Goal: Use online tool/utility: Utilize a website feature to perform a specific function

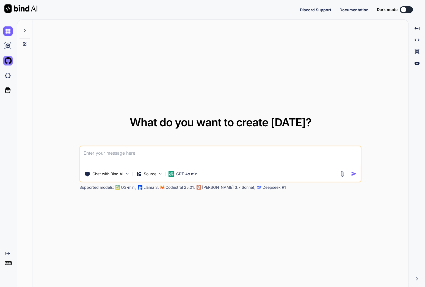
click at [9, 62] on img at bounding box center [7, 60] width 9 height 9
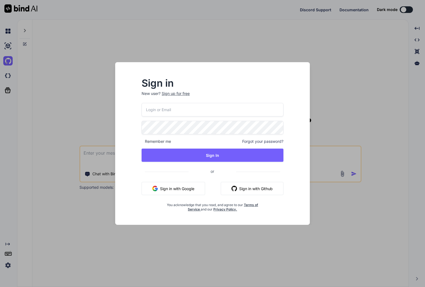
click at [184, 114] on input "email" at bounding box center [213, 109] width 142 height 13
click at [123, 138] on div "Sign in New user? Sign up for free Remember me Forgot your password? Sign In or…" at bounding box center [213, 148] width 186 height 153
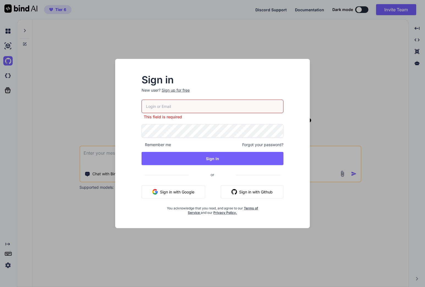
type textarea "x"
click at [174, 108] on input "email" at bounding box center [213, 106] width 142 height 13
type input "[EMAIL_ADDRESS][DOMAIN_NAME]"
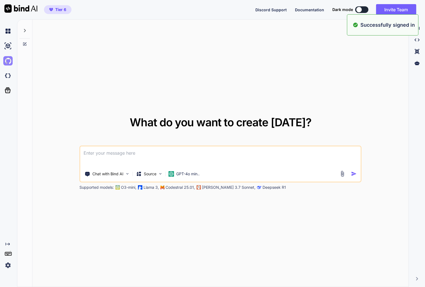
click at [9, 62] on img at bounding box center [7, 60] width 9 height 9
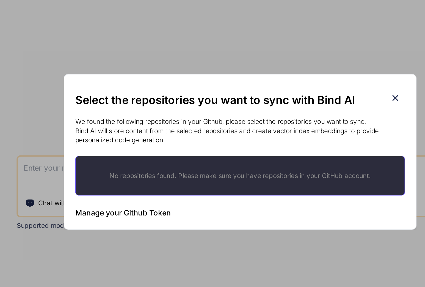
click at [154, 179] on h3 "Manage your Github Token" at bounding box center [142, 179] width 57 height 7
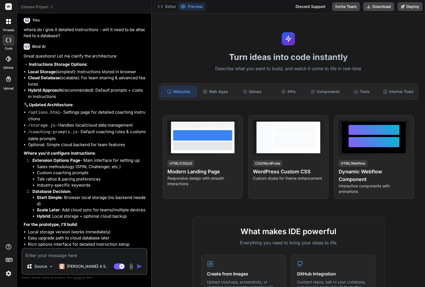
scroll to position [214, 0]
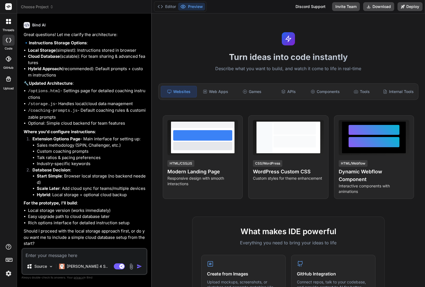
type textarea "s"
type textarea "x"
type textarea "su"
type textarea "x"
type textarea "sur"
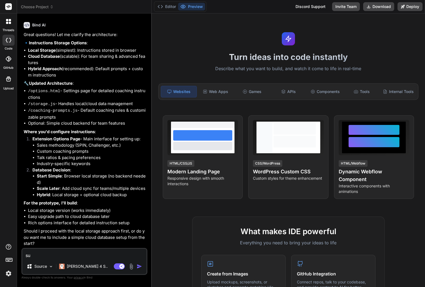
type textarea "x"
type textarea "sure"
type textarea "x"
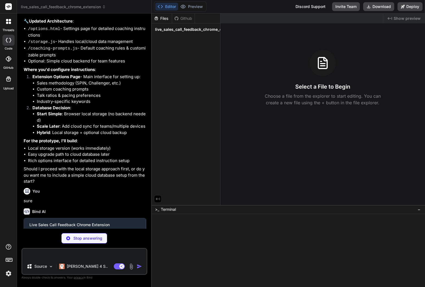
scroll to position [271, 0]
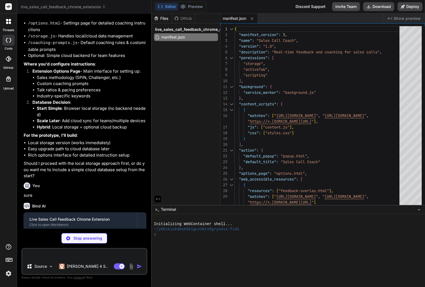
type textarea "x"
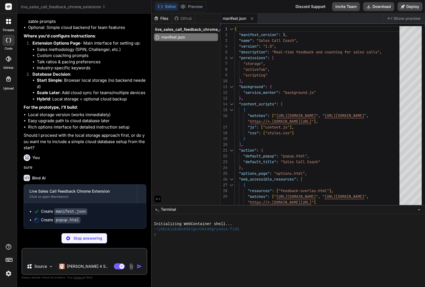
type textarea "x"
type textarea "<script src="popup.js"></script> </body> </html>"
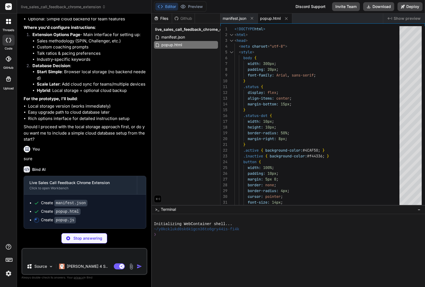
type textarea "x"
type textarea "}"
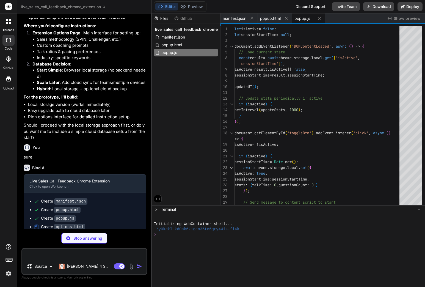
scroll to position [326, 0]
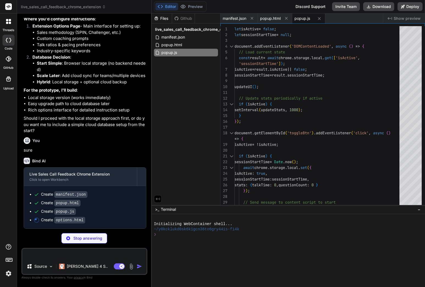
type textarea "x"
type textarea "</body> </html>"
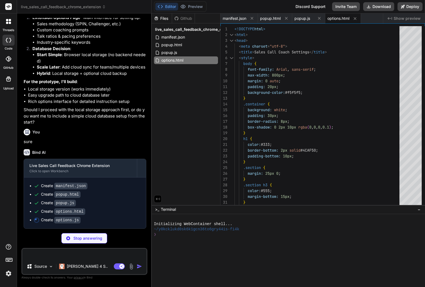
type textarea "x"
type textarea "} }"
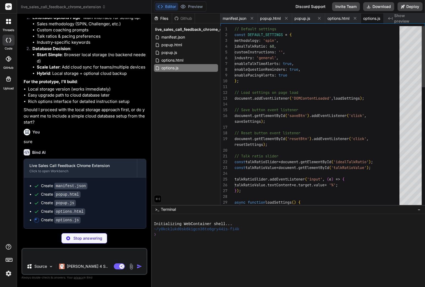
scroll to position [0, 11]
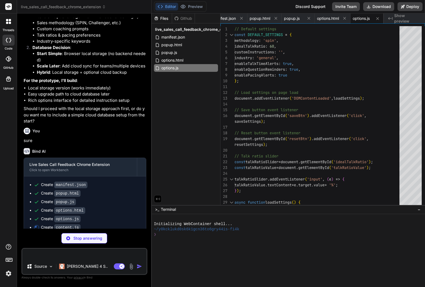
type textarea "x"
type textarea "()); } else { new SalesCallCoach(); }"
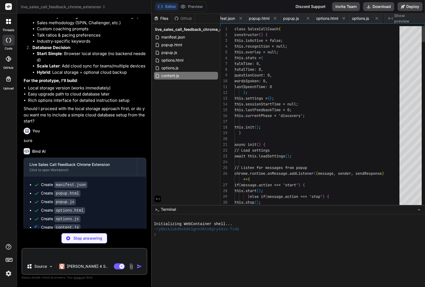
scroll to position [0, 44]
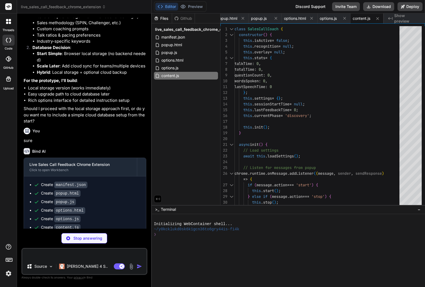
type textarea "x"
type textarea "chrome.storage.local.set({ isActive: false }); });"
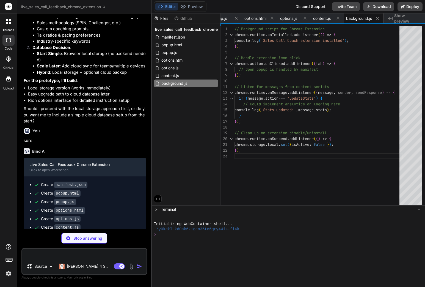
type textarea "x"
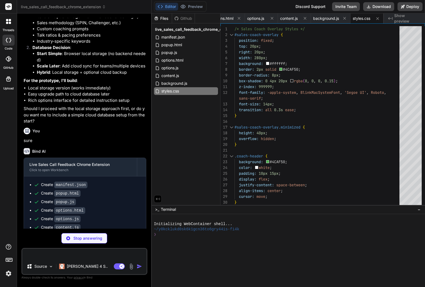
type textarea "x"
type textarea "// Export for use in content script if (typeof module !== 'undefined' && module…"
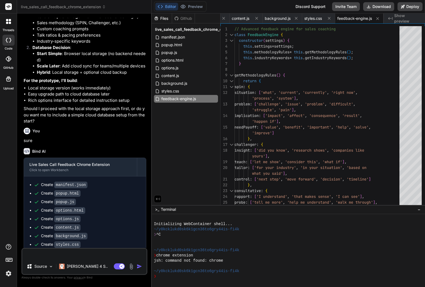
type textarea "x"
click at [403, 20] on span "Show preview" at bounding box center [407, 18] width 26 height 11
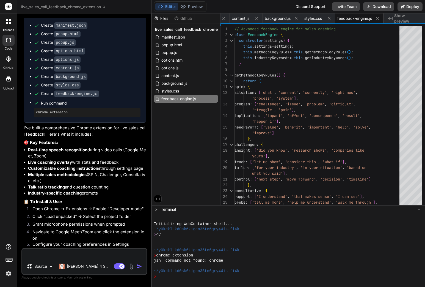
scroll to position [572, 0]
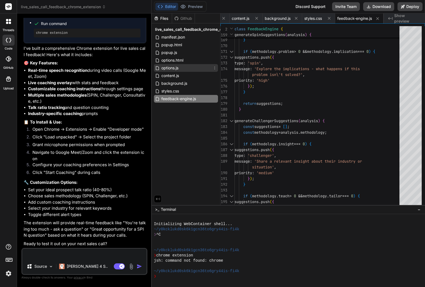
click at [179, 68] on div "options.js" at bounding box center [186, 68] width 64 height 8
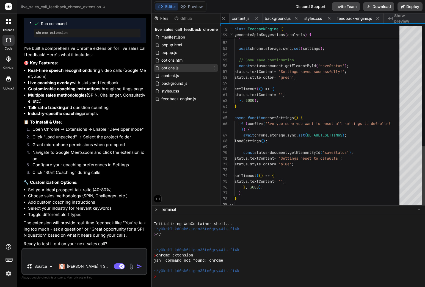
scroll to position [12, 0]
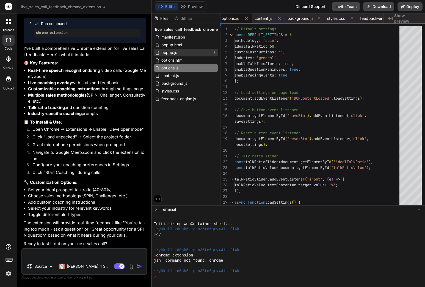
click at [172, 53] on span "popup.js" at bounding box center [169, 52] width 17 height 7
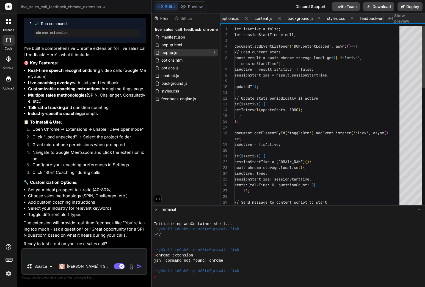
scroll to position [11, 0]
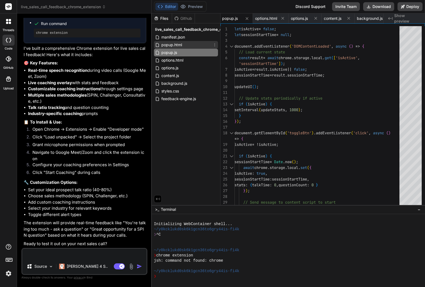
click at [170, 42] on span "popup.html" at bounding box center [172, 45] width 22 height 7
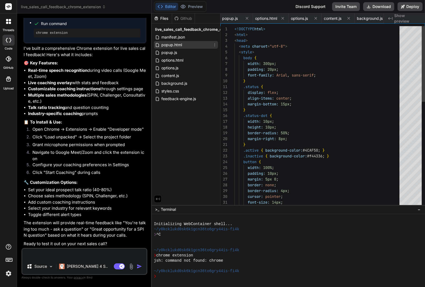
scroll to position [12, 0]
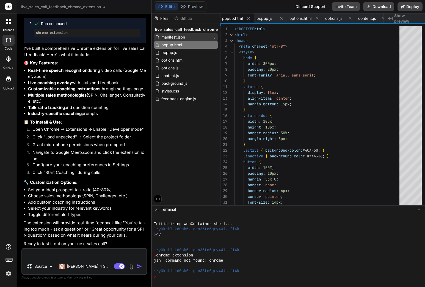
click at [170, 38] on span "manifest.json" at bounding box center [173, 37] width 25 height 7
type textarea ""https://*.zoom.us/*"] } ] }"
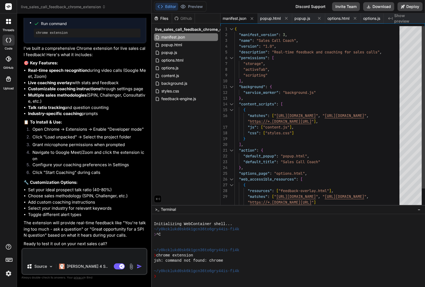
scroll to position [23, 0]
